Goal: Task Accomplishment & Management: Manage account settings

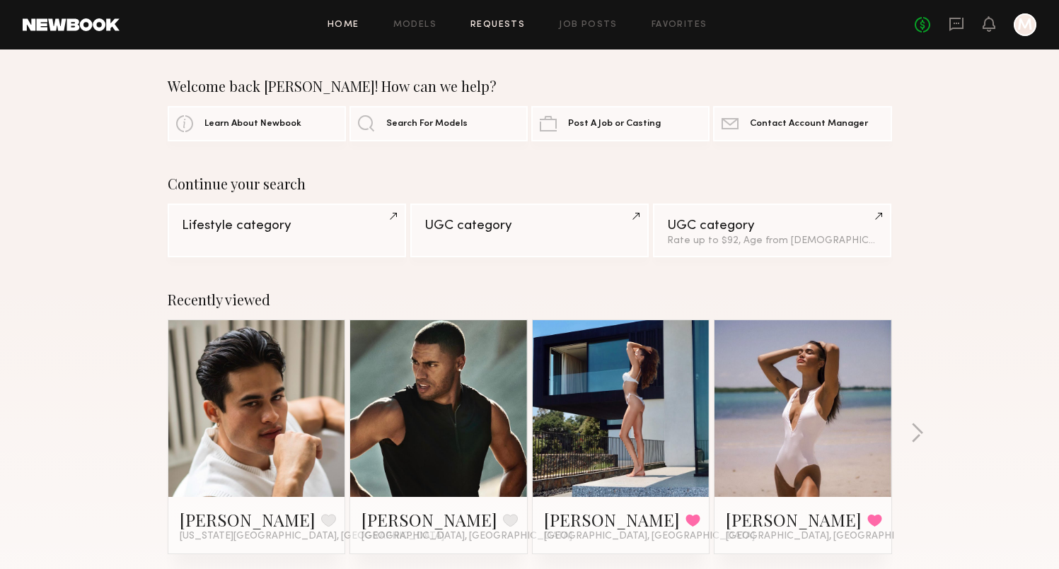
click at [509, 26] on link "Requests" at bounding box center [497, 25] width 54 height 9
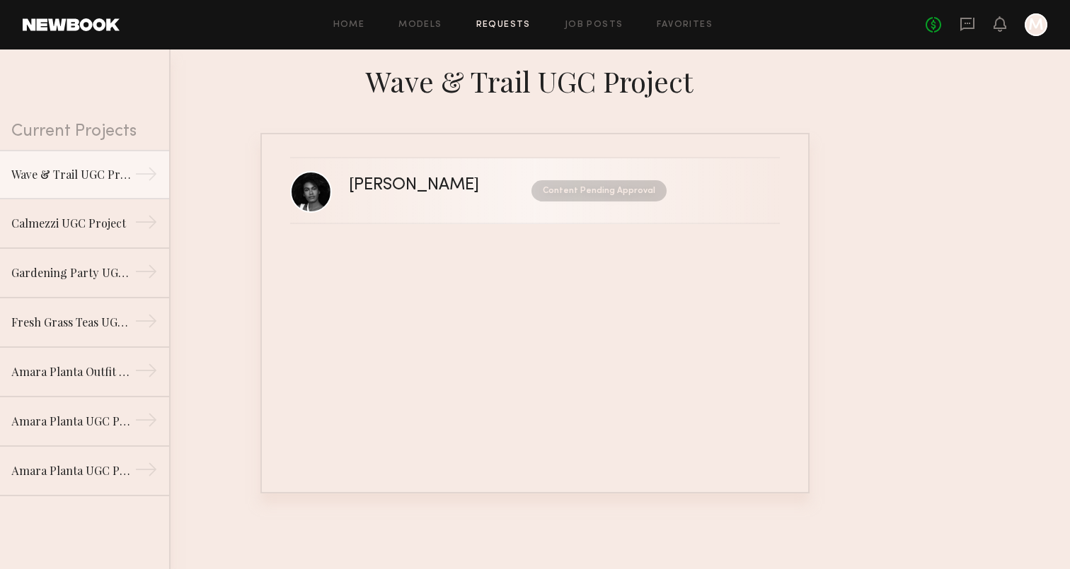
click at [526, 197] on div "Content Pending Approval" at bounding box center [585, 190] width 161 height 21
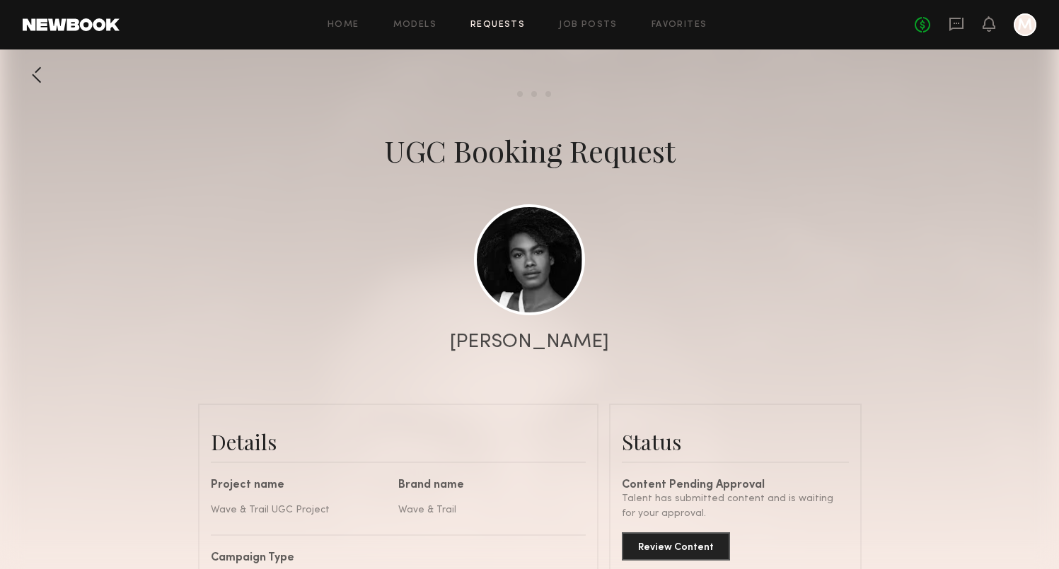
scroll to position [132, 0]
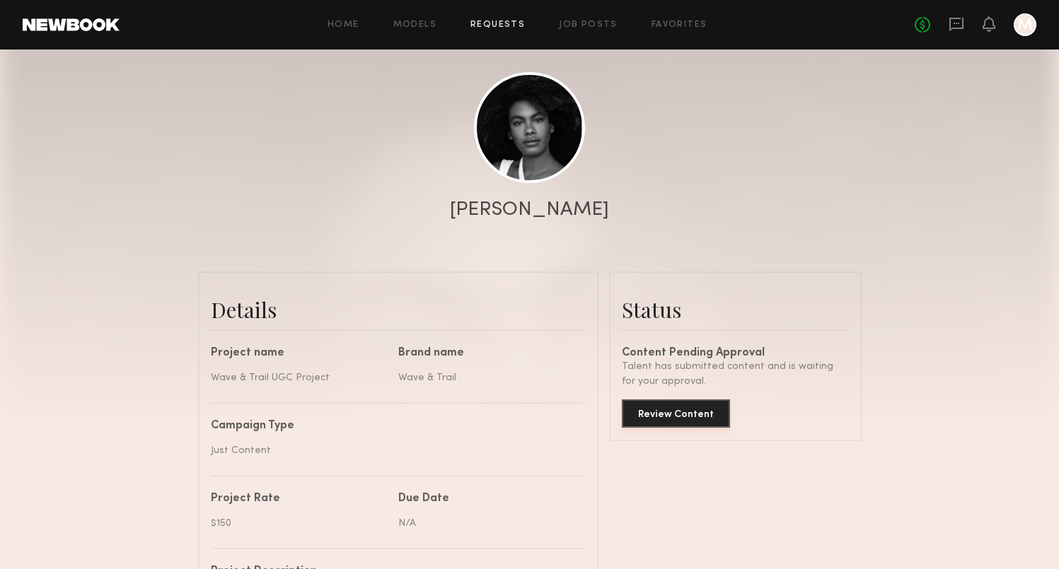
click at [688, 422] on button "Review Content" at bounding box center [676, 414] width 108 height 28
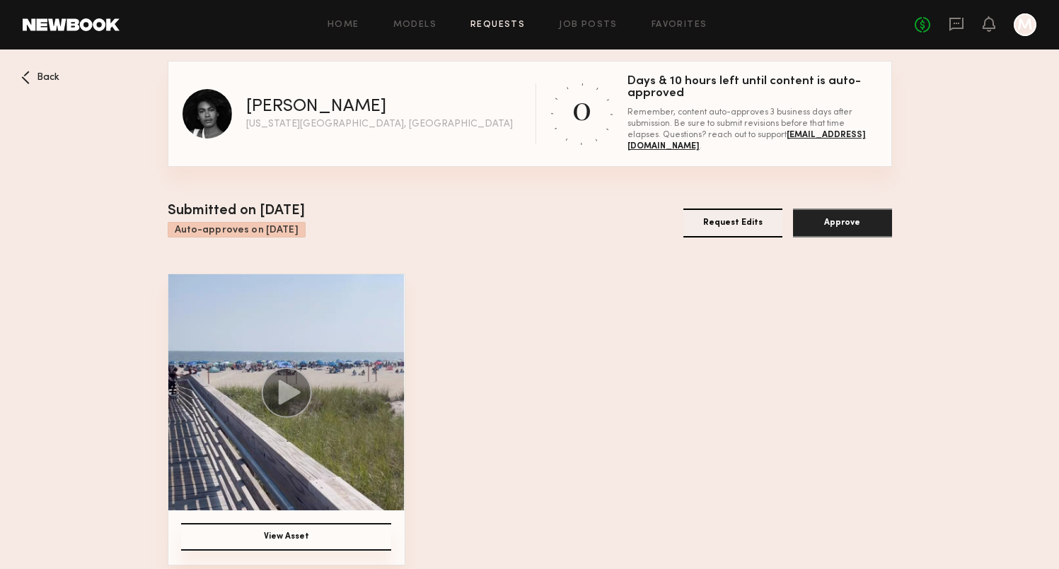
click at [707, 233] on button "Request Edits" at bounding box center [732, 223] width 99 height 29
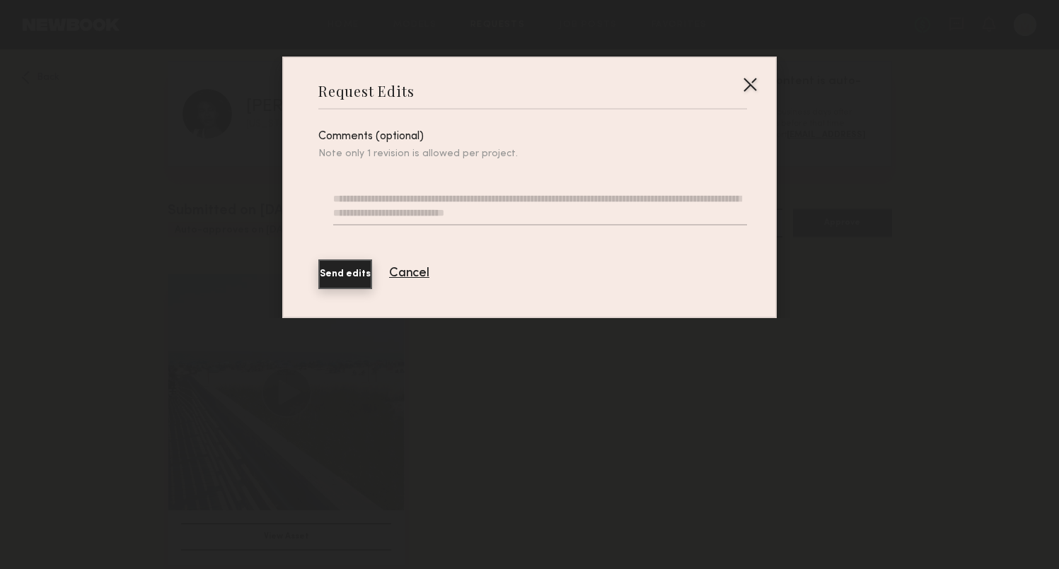
click at [480, 212] on textarea at bounding box center [540, 209] width 414 height 34
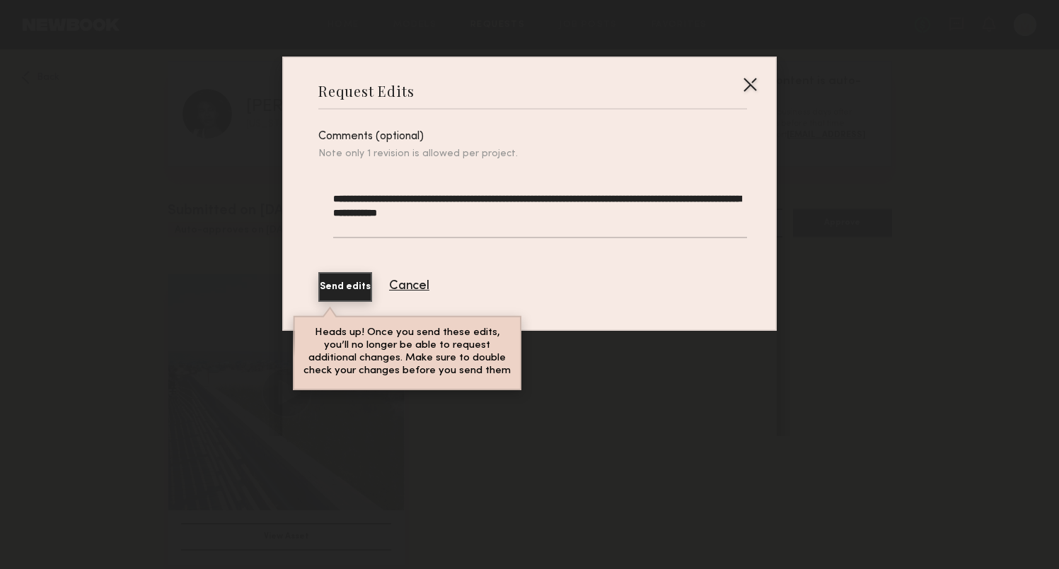
type textarea "**********"
click at [369, 294] on button "Send edits" at bounding box center [345, 287] width 54 height 30
